Goal: Information Seeking & Learning: Learn about a topic

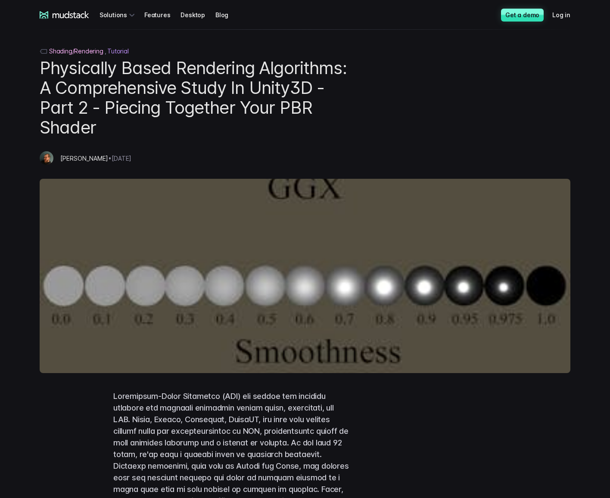
scroll to position [129, 0]
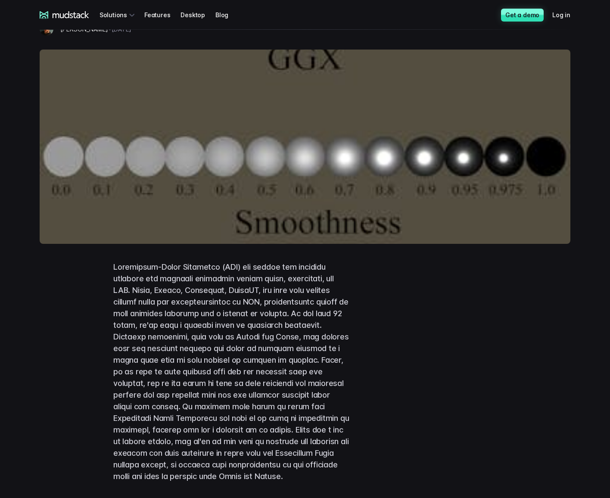
click at [56, 332] on div at bounding box center [304, 371] width 551 height 221
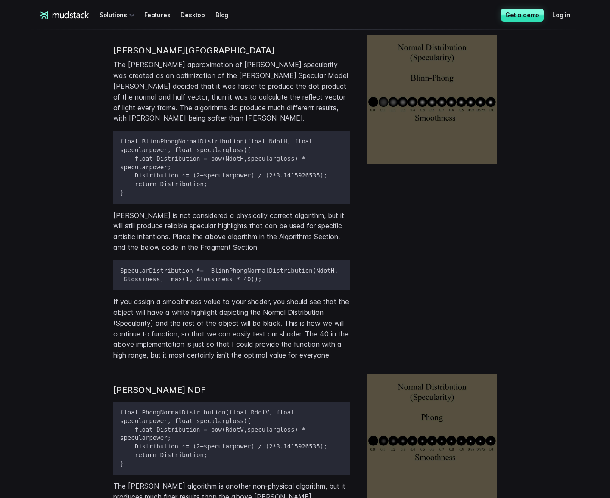
scroll to position [0, 0]
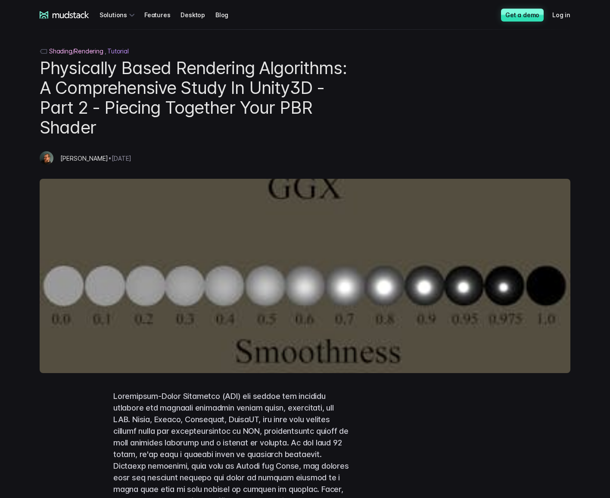
click at [284, 128] on h1 "Physically Based Rendering Algorithms: A Comprehensive Study In Unity3D - Part …" at bounding box center [195, 97] width 311 height 79
click at [172, 87] on h1 "Physically Based Rendering Algorithms: A Comprehensive Study In Unity3D - Part …" at bounding box center [195, 97] width 311 height 79
click at [86, 162] on div "Jordan Stevens • April 1st 2021" at bounding box center [86, 158] width 92 height 14
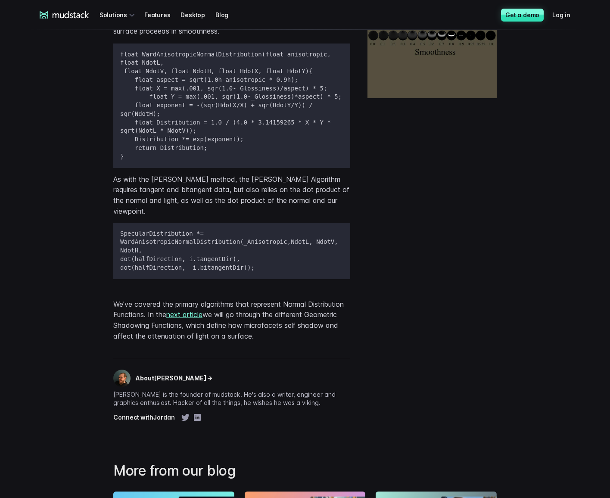
scroll to position [3073, 0]
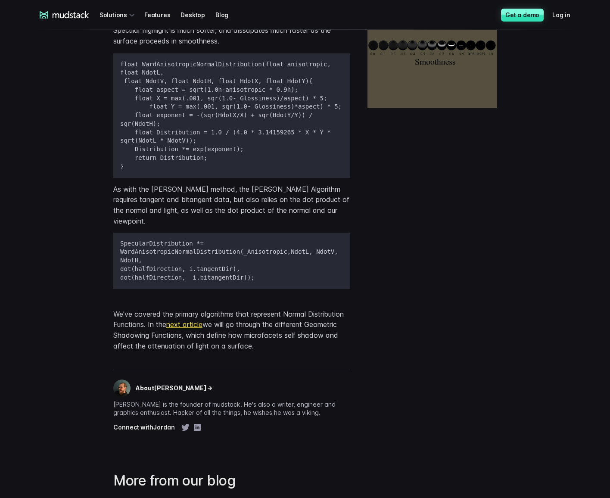
click at [202, 320] on link "next article" at bounding box center [184, 324] width 36 height 9
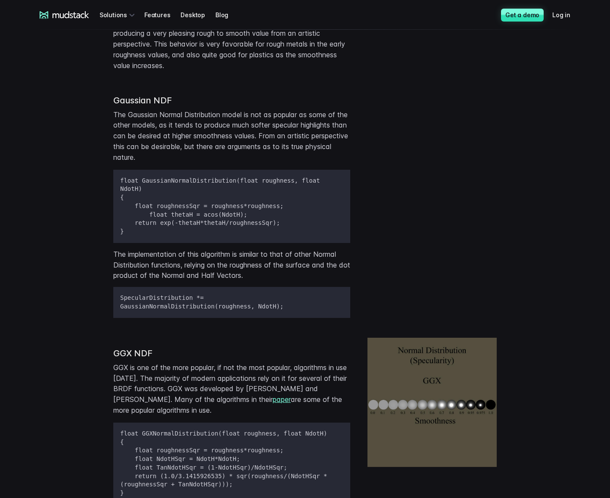
scroll to position [1895, 0]
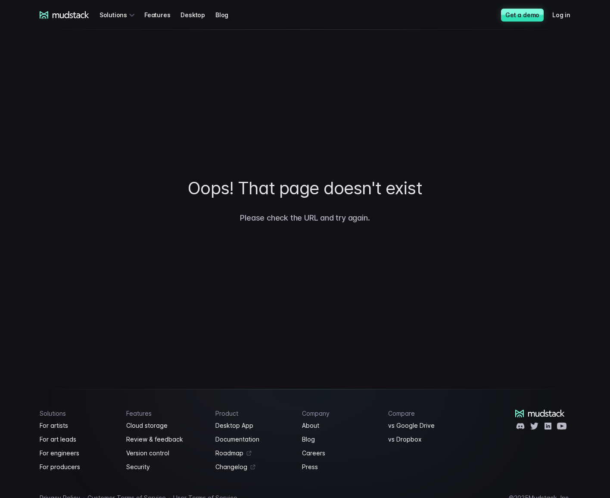
drag, startPoint x: 0, startPoint y: 0, endPoint x: 235, endPoint y: 270, distance: 357.5
